Goal: Task Accomplishment & Management: Manage account settings

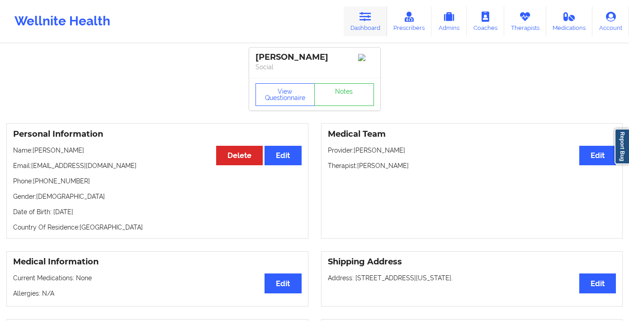
click at [366, 20] on icon at bounding box center [366, 17] width 12 height 10
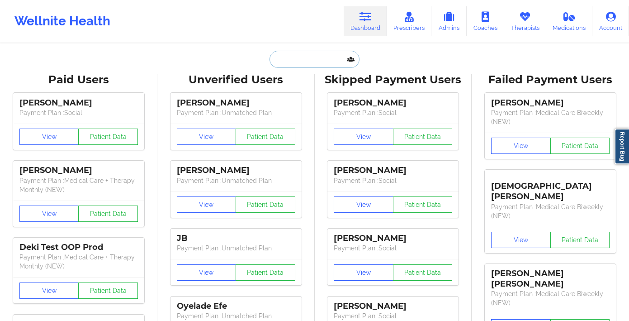
click at [310, 60] on input "text" at bounding box center [315, 59] width 90 height 17
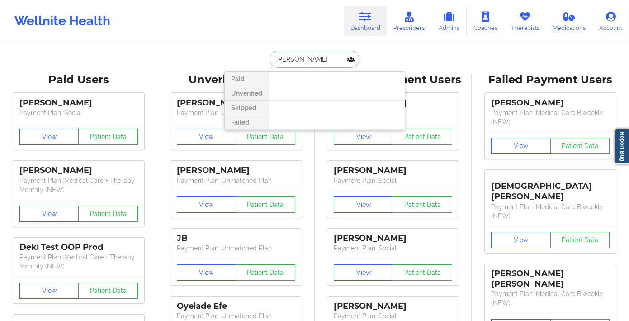
type input "arielle atkin"
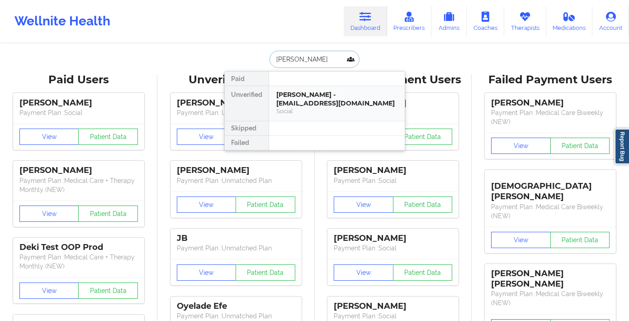
click at [319, 94] on div "Arielle Atkinson - arielleratkinson@gmail.com" at bounding box center [336, 98] width 121 height 17
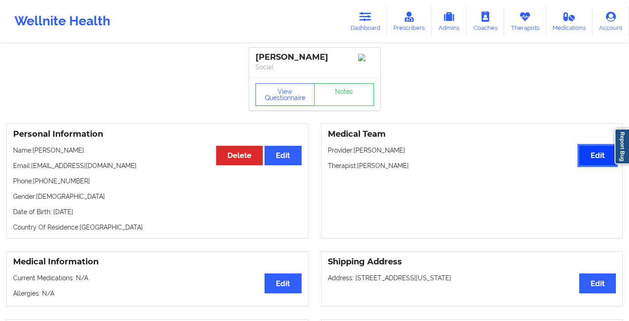
click at [591, 153] on button "Edit" at bounding box center [598, 155] width 37 height 19
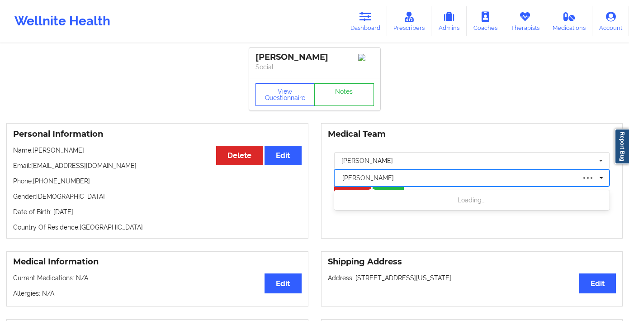
click at [394, 178] on div at bounding box center [458, 177] width 233 height 11
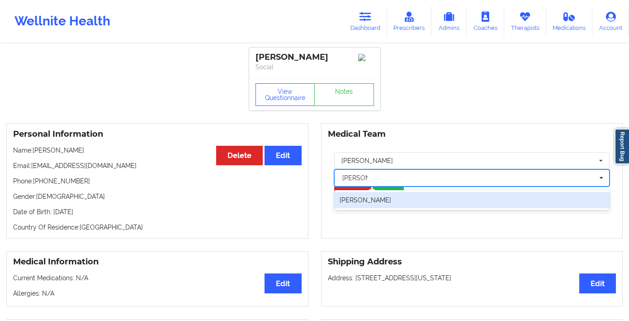
click at [395, 198] on div "Carol Osher" at bounding box center [472, 200] width 276 height 16
type input "carol os"
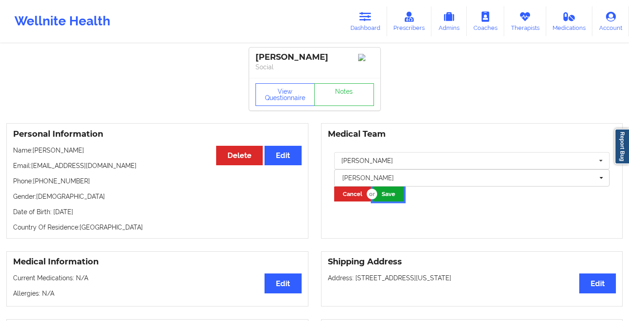
click at [390, 197] on button "Save" at bounding box center [388, 193] width 31 height 15
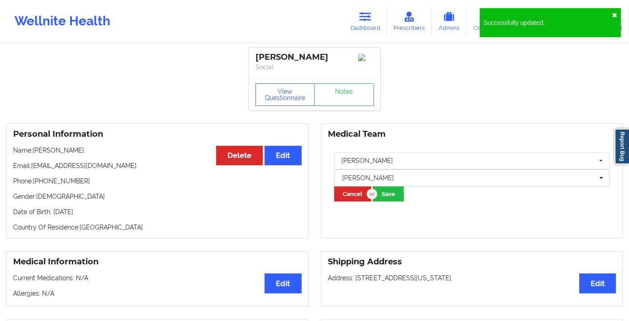
click at [616, 16] on button "✖︎" at bounding box center [614, 15] width 5 height 7
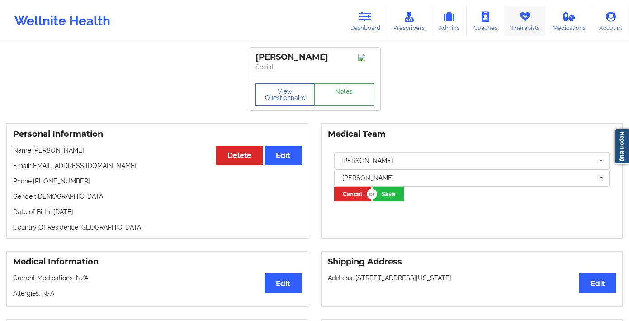
click at [533, 24] on link "Therapists" at bounding box center [525, 21] width 42 height 30
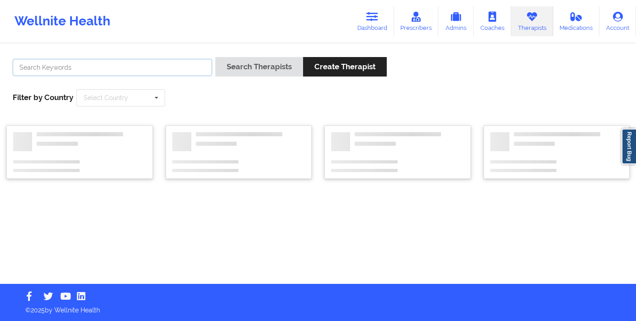
click at [149, 71] on input "text" at bounding box center [113, 67] width 200 height 17
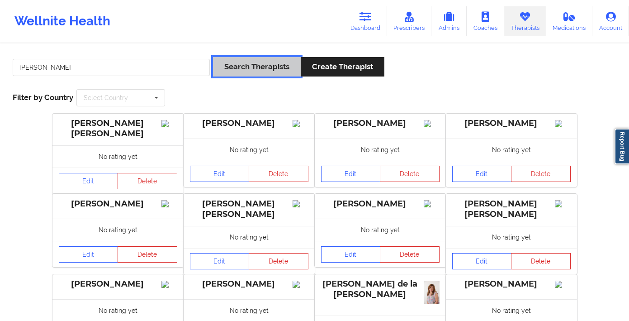
click at [246, 63] on button "Search Therapists" at bounding box center [257, 66] width 88 height 19
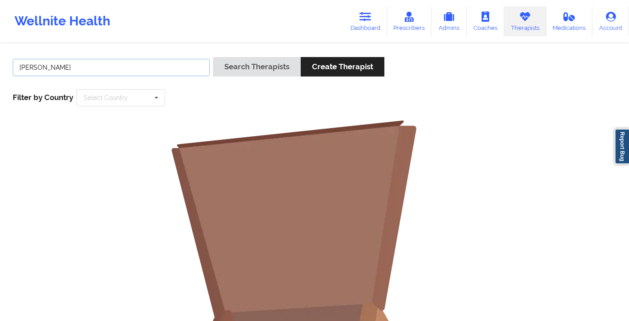
click at [128, 65] on input "beverly oh" at bounding box center [111, 67] width 197 height 17
type input "beverly"
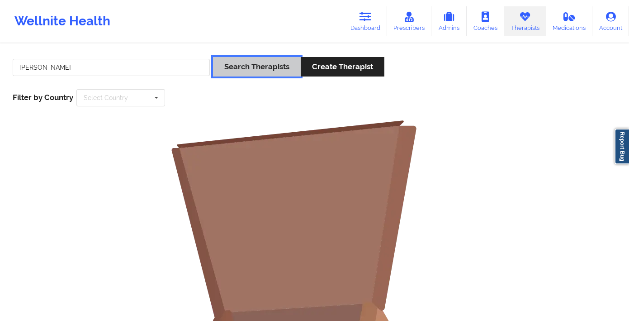
click at [256, 59] on button "Search Therapists" at bounding box center [257, 66] width 88 height 19
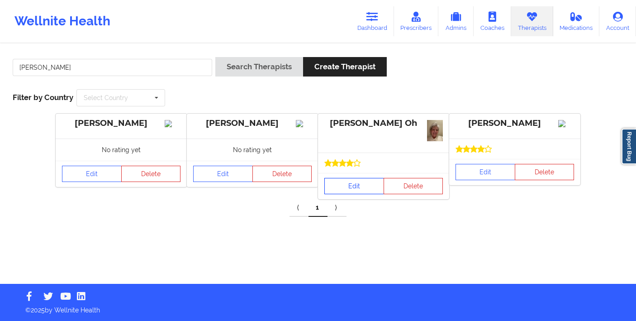
click at [345, 186] on link "Edit" at bounding box center [354, 186] width 60 height 16
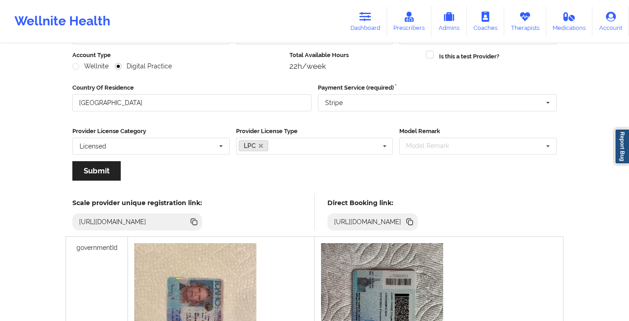
scroll to position [128, 0]
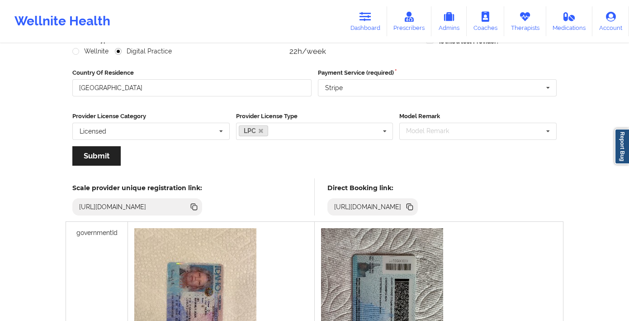
click at [412, 205] on icon at bounding box center [409, 206] width 5 height 5
click at [530, 22] on link "Therapists" at bounding box center [525, 21] width 42 height 30
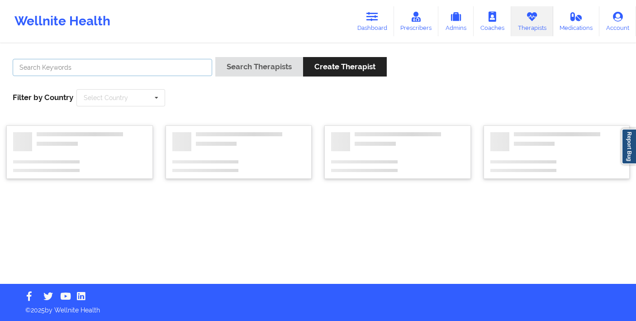
click at [144, 71] on input "text" at bounding box center [113, 67] width 200 height 17
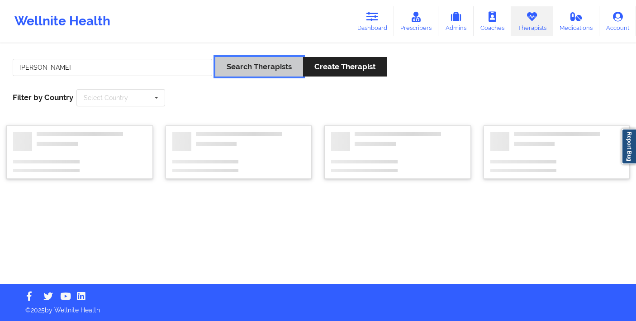
click at [270, 64] on button "Search Therapists" at bounding box center [259, 66] width 88 height 19
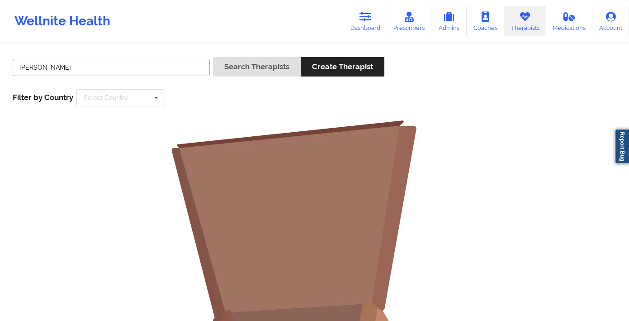
click at [102, 72] on input "angela turner" at bounding box center [111, 67] width 197 height 17
type input "angela turner"
click at [213, 57] on button "Search Therapists" at bounding box center [257, 66] width 88 height 19
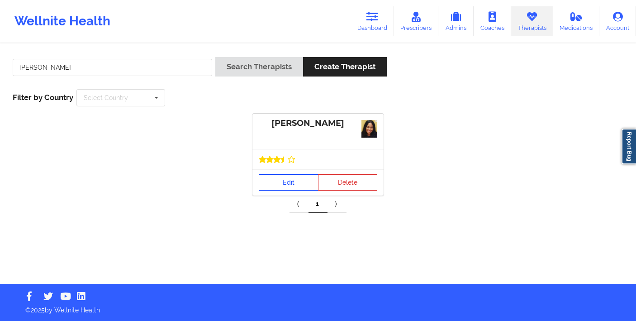
click at [273, 184] on link "Edit" at bounding box center [289, 182] width 60 height 16
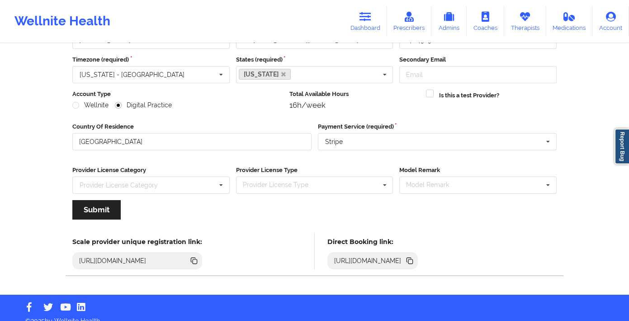
scroll to position [85, 0]
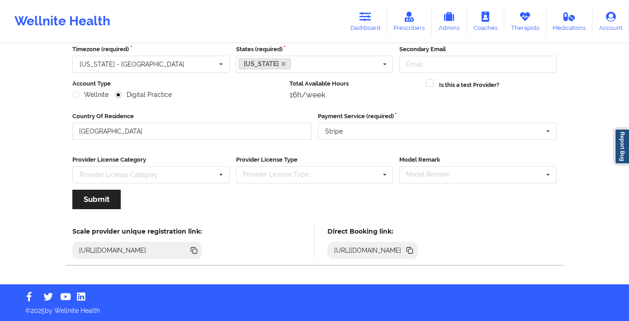
click at [415, 250] on icon at bounding box center [410, 250] width 10 height 10
click at [521, 27] on link "Therapists" at bounding box center [525, 21] width 42 height 30
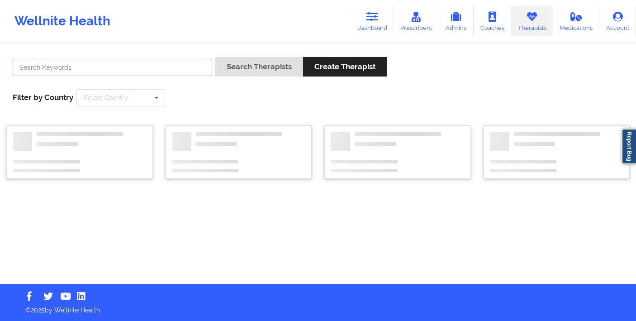
click at [192, 75] on input "text" at bounding box center [113, 67] width 200 height 17
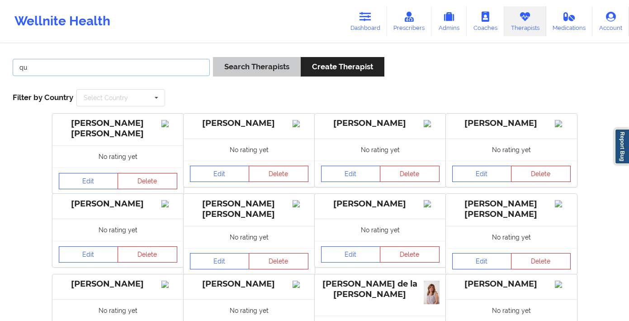
type input "q"
type input "Anais"
click at [262, 65] on button "Search Therapists" at bounding box center [257, 66] width 88 height 19
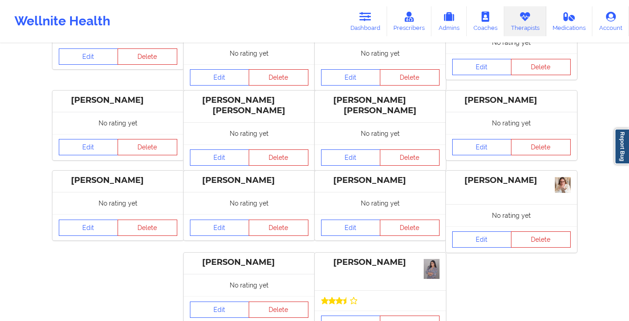
scroll to position [128, 0]
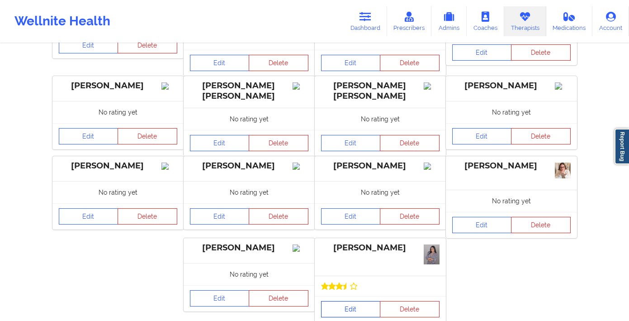
click at [334, 306] on link "Edit" at bounding box center [351, 309] width 60 height 16
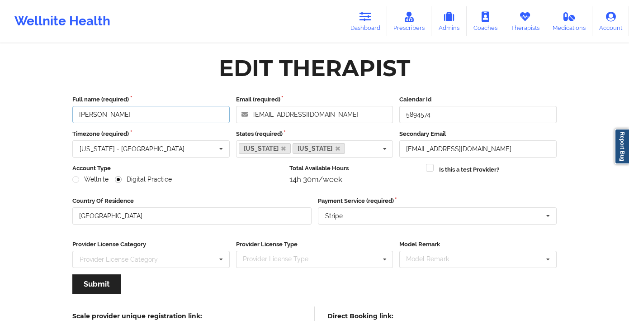
click at [122, 116] on input "Anais Quiñonez" at bounding box center [150, 114] width 157 height 17
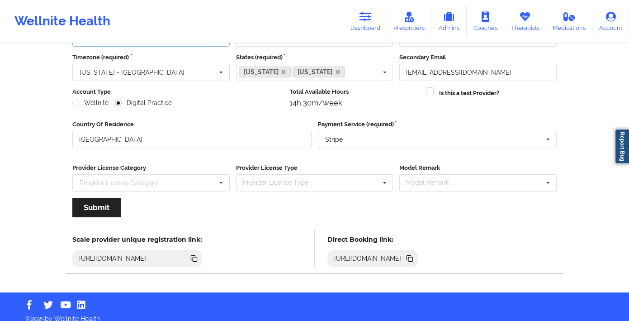
scroll to position [85, 0]
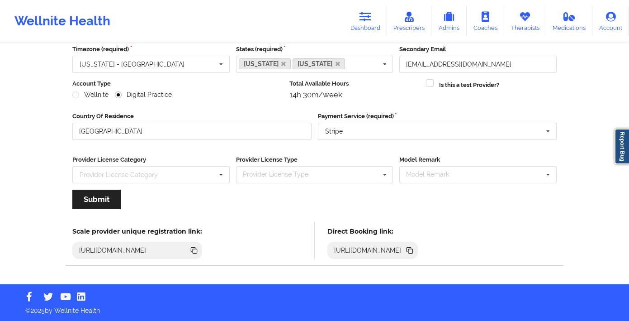
click at [415, 247] on icon at bounding box center [410, 250] width 10 height 10
click at [358, 24] on link "Dashboard" at bounding box center [365, 21] width 43 height 30
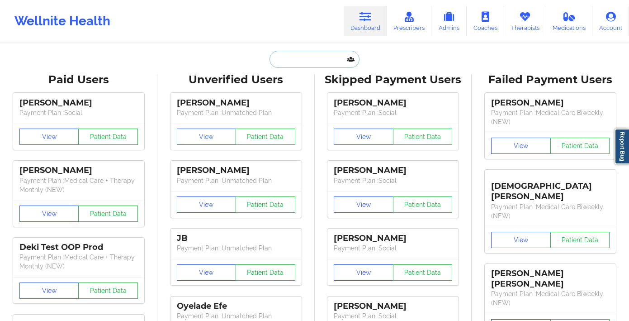
click at [309, 62] on input "text" at bounding box center [315, 59] width 90 height 17
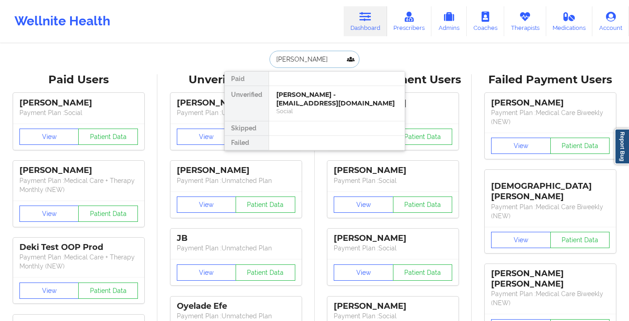
type input "jessica dau"
click at [311, 109] on div "Social" at bounding box center [336, 111] width 121 height 8
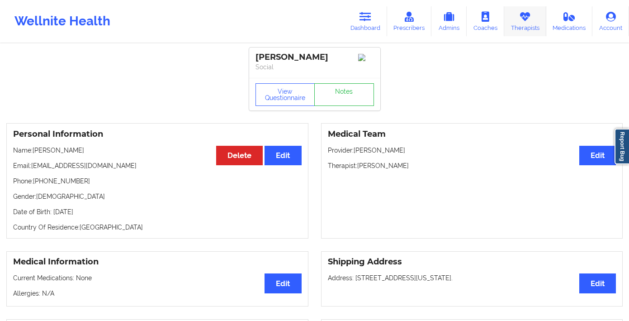
drag, startPoint x: 531, startPoint y: 21, endPoint x: 526, endPoint y: 23, distance: 5.3
click at [531, 22] on icon at bounding box center [525, 17] width 12 height 10
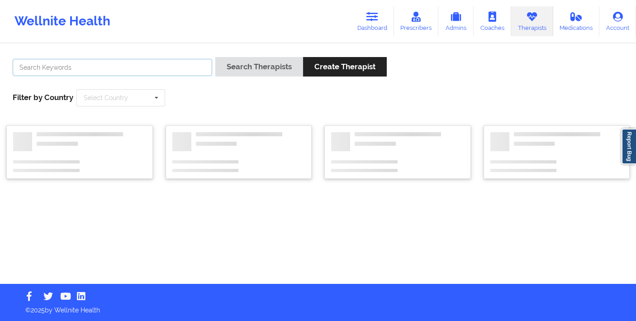
click at [175, 63] on input "text" at bounding box center [113, 67] width 200 height 17
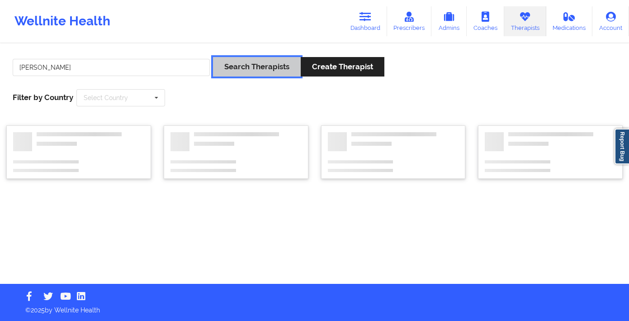
click at [244, 57] on button "Search Therapists" at bounding box center [257, 66] width 88 height 19
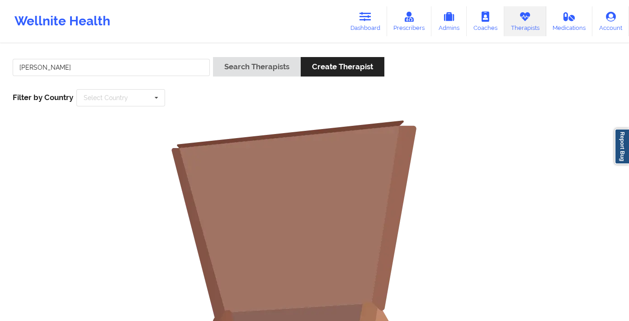
click at [117, 58] on div "beverly oh" at bounding box center [112, 70] width 204 height 26
click at [114, 70] on input "beverly oh" at bounding box center [111, 67] width 197 height 17
type input "beverly"
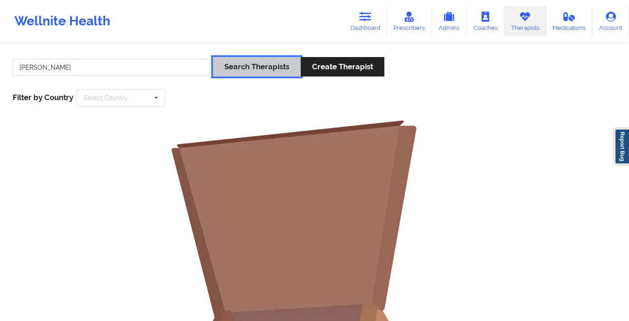
click at [236, 67] on button "Search Therapists" at bounding box center [257, 66] width 88 height 19
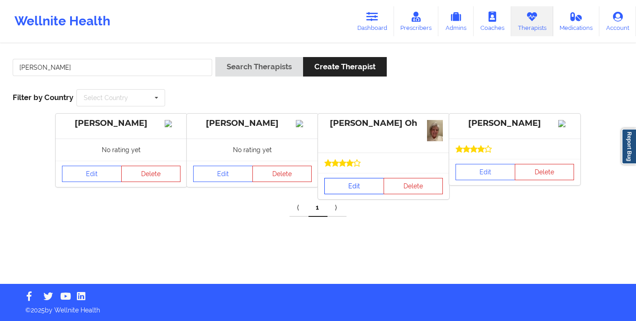
click at [348, 181] on link "Edit" at bounding box center [354, 186] width 60 height 16
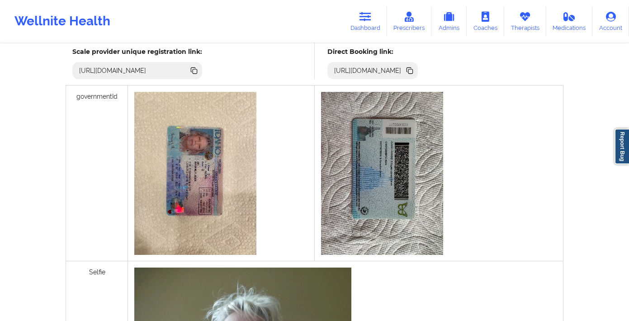
scroll to position [254, 0]
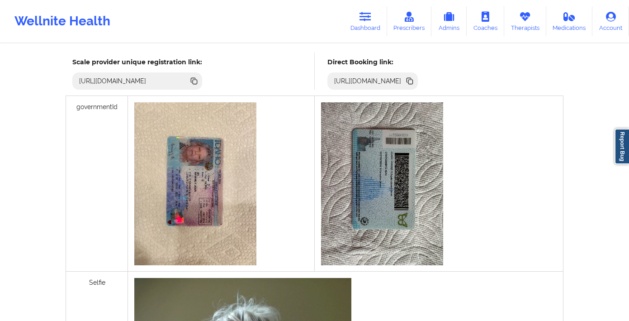
click at [415, 82] on icon at bounding box center [410, 81] width 10 height 10
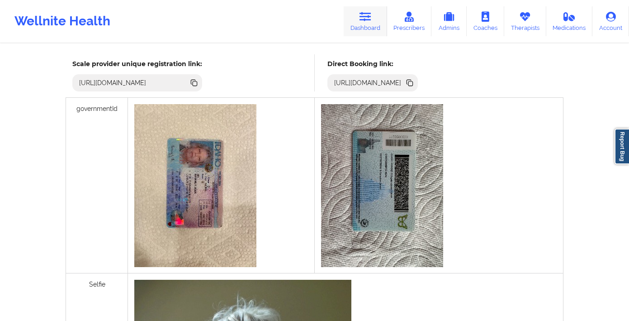
drag, startPoint x: 380, startPoint y: 21, endPoint x: 374, endPoint y: 28, distance: 9.0
click at [380, 21] on link "Dashboard" at bounding box center [365, 21] width 43 height 30
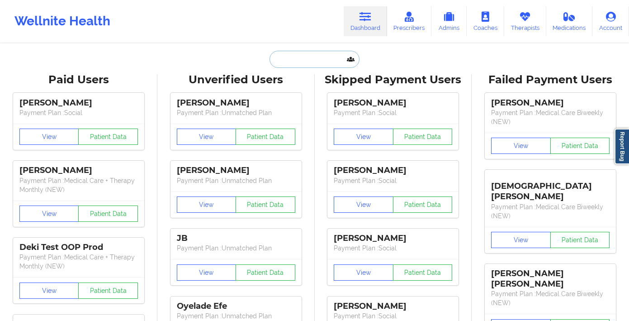
click at [300, 59] on input "text" at bounding box center [315, 59] width 90 height 17
paste input "Elin Kablama"
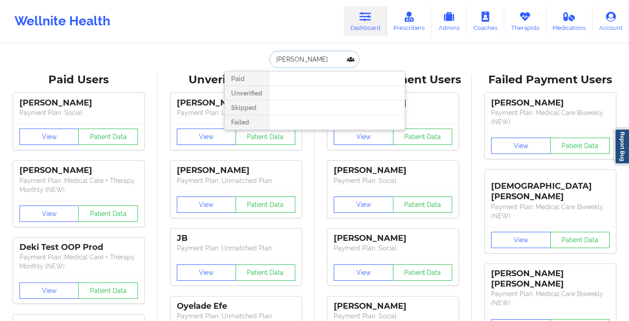
click at [298, 57] on input "Elin Kablama" at bounding box center [315, 59] width 90 height 17
type input "hannah bai"
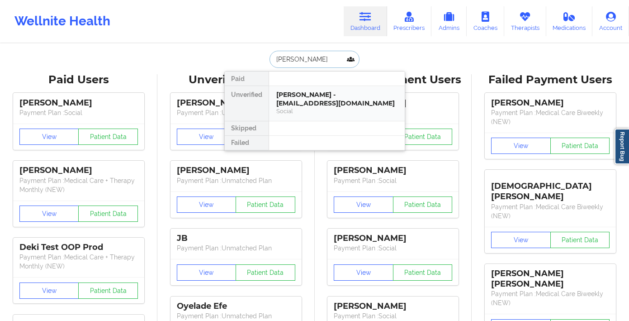
click at [295, 98] on div "HANNAH BAIRD - hannah2baird@gmail.com" at bounding box center [336, 98] width 121 height 17
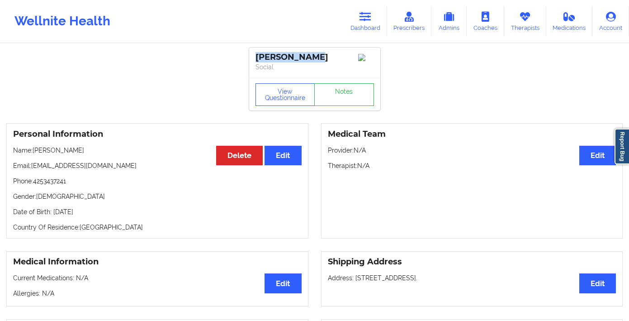
drag, startPoint x: 329, startPoint y: 56, endPoint x: 245, endPoint y: 51, distance: 83.9
copy div "HANNAH BAIRD"
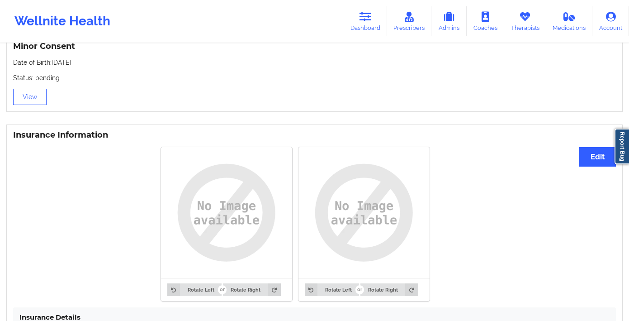
scroll to position [730, 0]
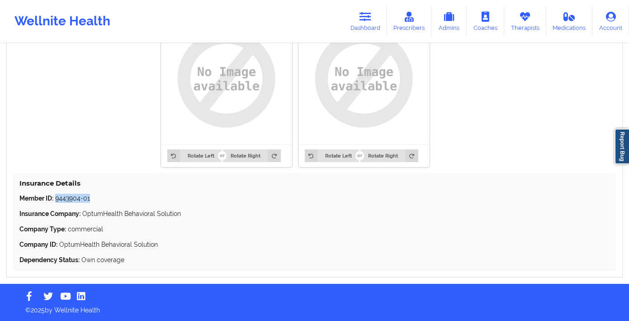
drag, startPoint x: 89, startPoint y: 198, endPoint x: 56, endPoint y: 199, distance: 33.0
click at [56, 199] on p "Member ID: 9443904-01" at bounding box center [314, 198] width 590 height 9
copy p "9443904-01"
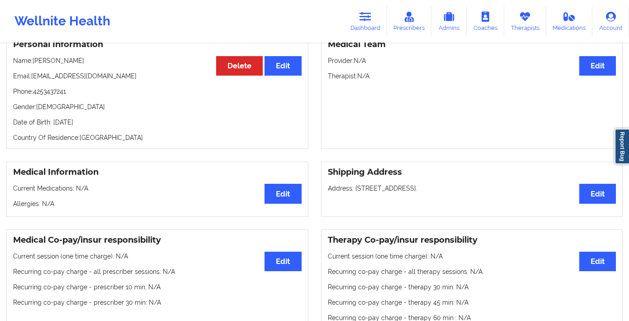
scroll to position [0, 0]
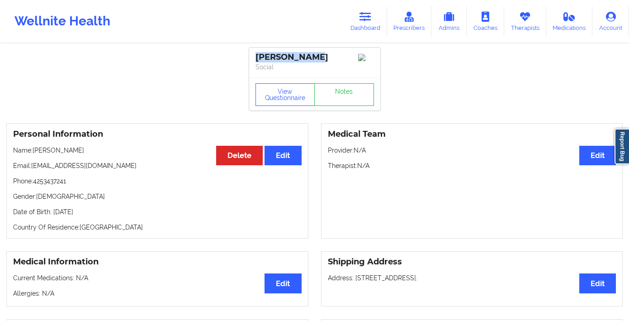
drag, startPoint x: 324, startPoint y: 56, endPoint x: 261, endPoint y: 51, distance: 63.1
copy div "HANNAH BAIRD"
